Goal: Task Accomplishment & Management: Use online tool/utility

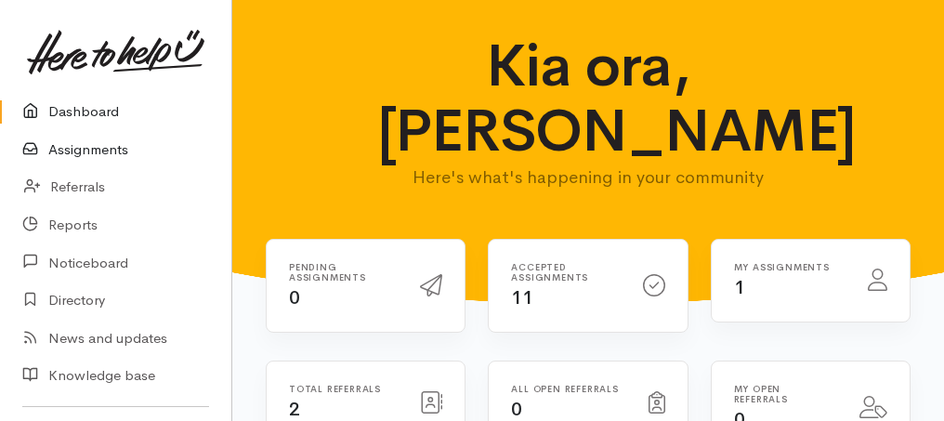
click at [73, 152] on link "Assignments" at bounding box center [115, 150] width 231 height 38
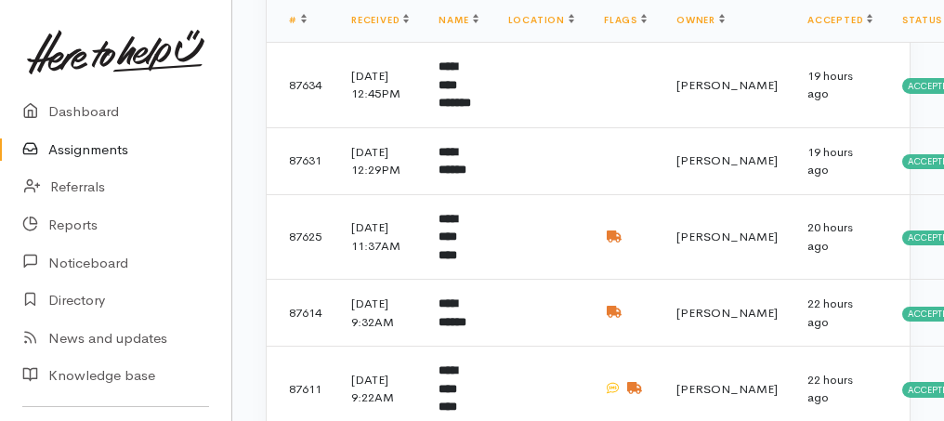
scroll to position [17, 0]
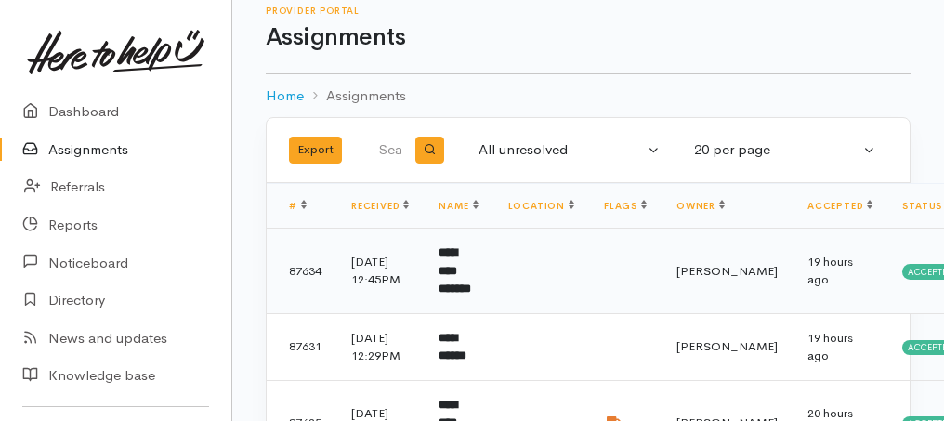
click at [472, 276] on td "**********" at bounding box center [458, 272] width 69 height 86
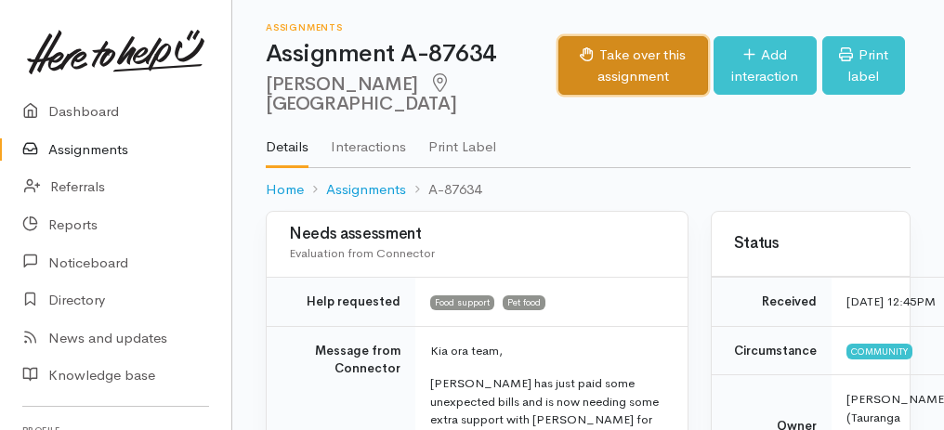
click at [594, 56] on button "Take over this assignment" at bounding box center [634, 65] width 150 height 59
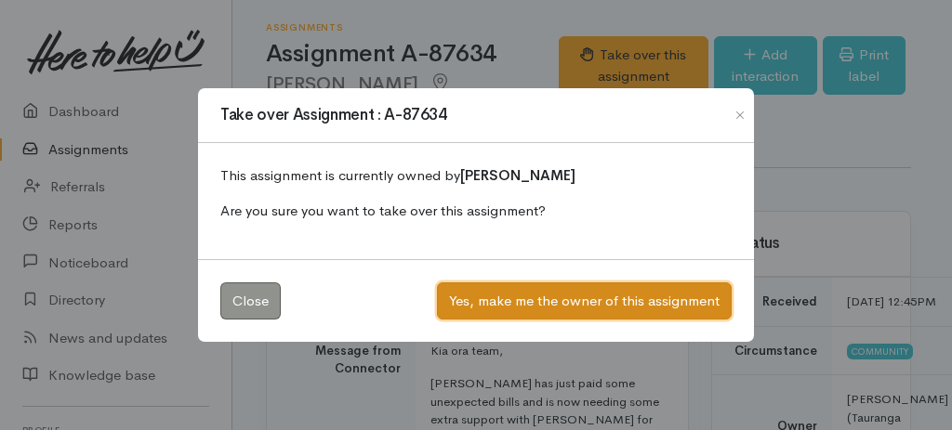
click at [584, 297] on button "Yes, make me the owner of this assignment" at bounding box center [584, 302] width 295 height 38
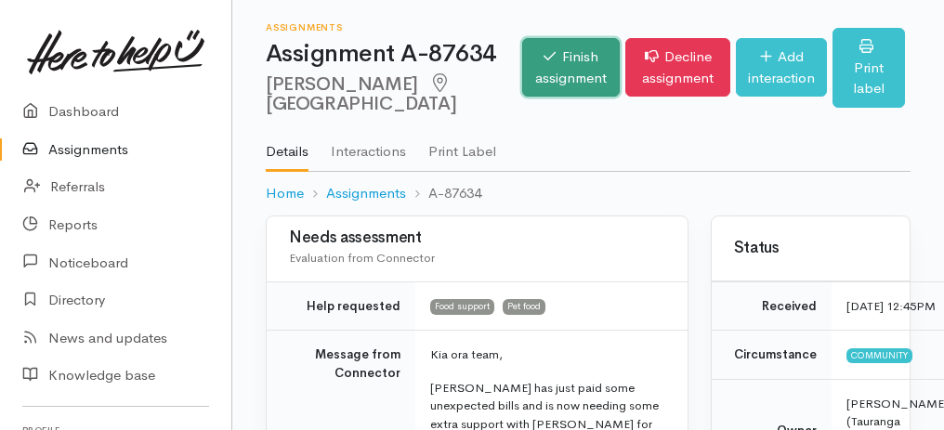
click at [523, 89] on link "Finish assignment" at bounding box center [571, 67] width 98 height 59
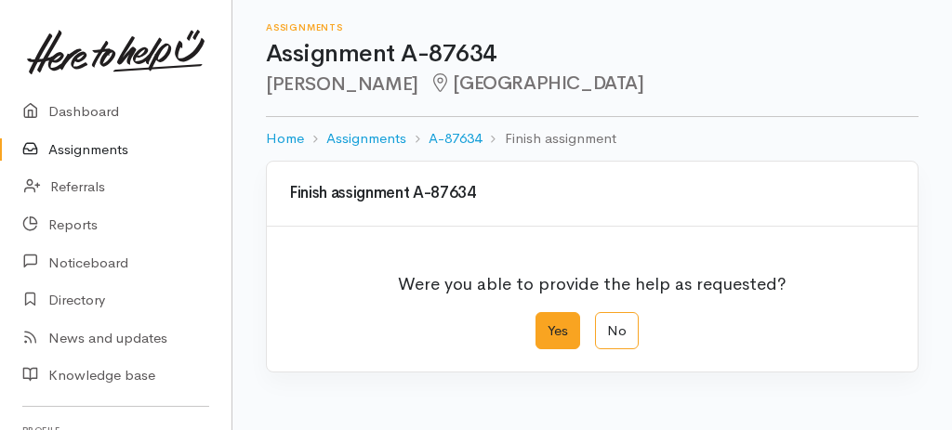
click at [562, 340] on label "Yes" at bounding box center [557, 331] width 45 height 38
click at [548, 324] on input "Yes" at bounding box center [541, 318] width 12 height 12
radio input "true"
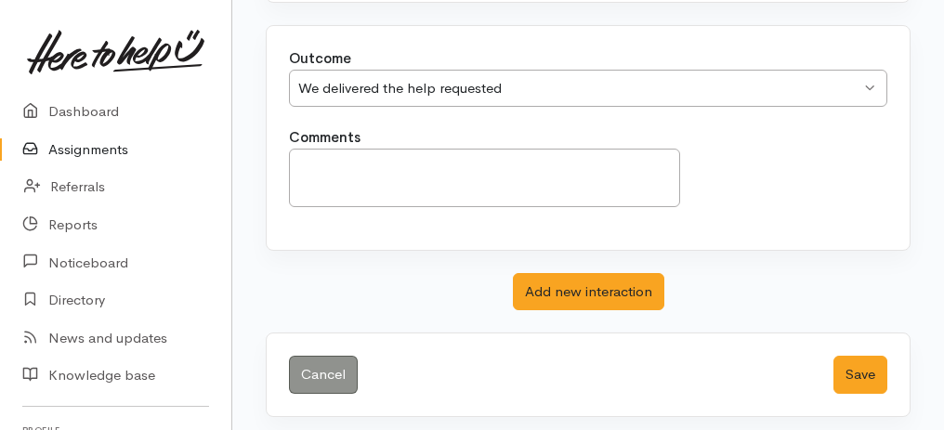
scroll to position [370, 0]
click at [840, 368] on button "Save" at bounding box center [861, 375] width 54 height 38
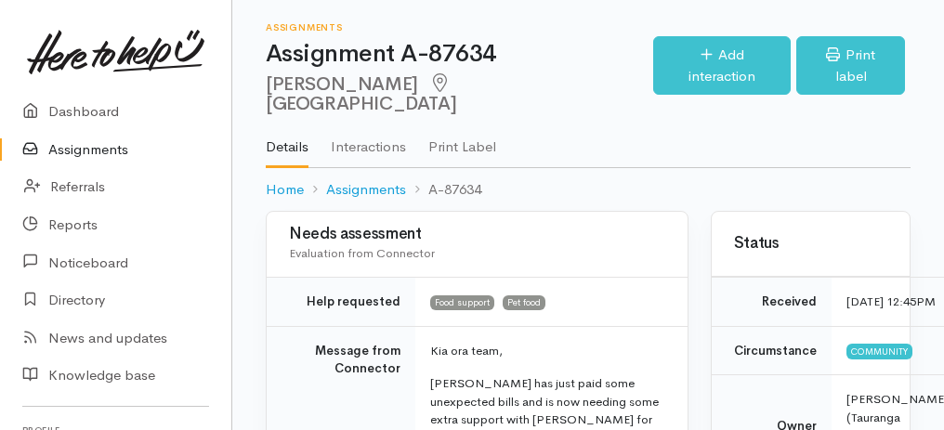
click at [84, 151] on link "Assignments" at bounding box center [115, 150] width 231 height 38
